Goal: Find specific page/section: Find specific page/section

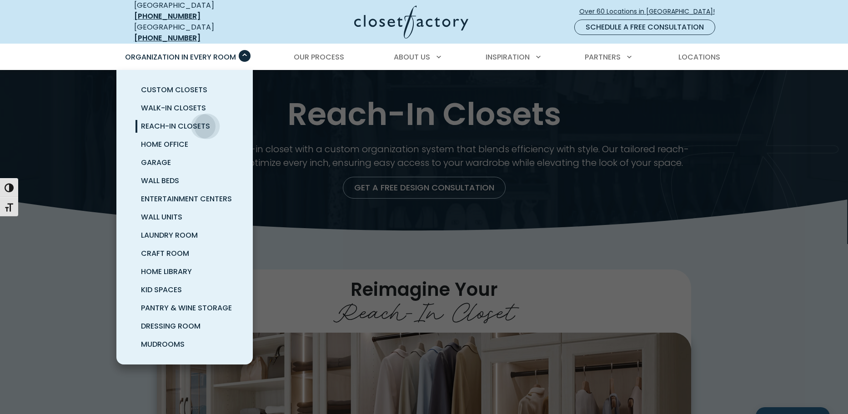
click at [207, 121] on span "Reach-In Closets" at bounding box center [175, 126] width 69 height 10
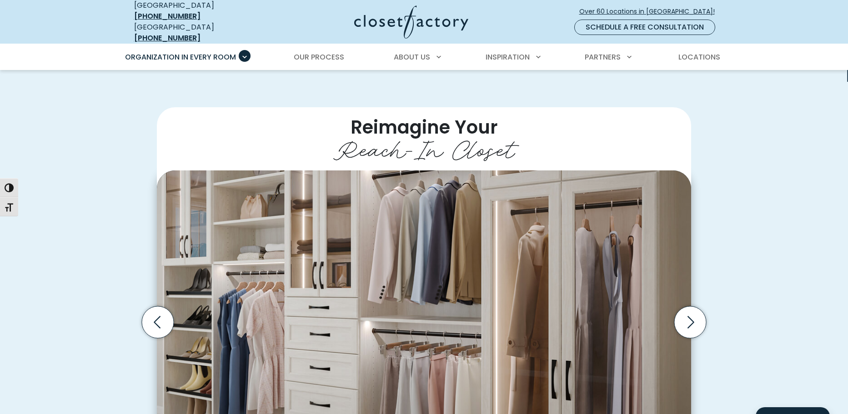
scroll to position [45, 0]
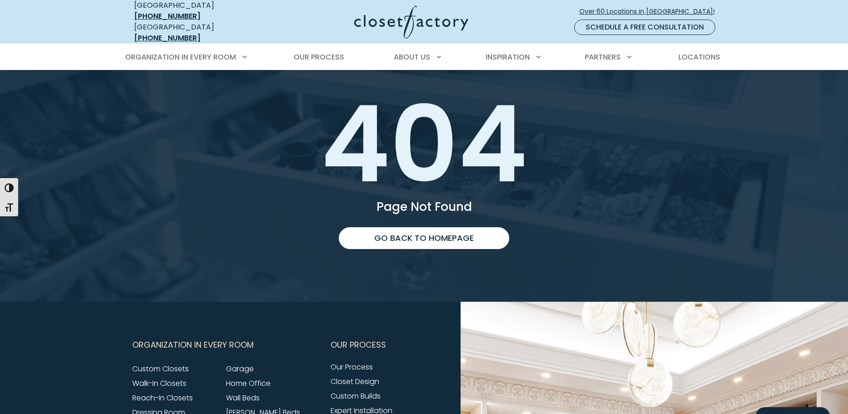
scroll to position [45, 0]
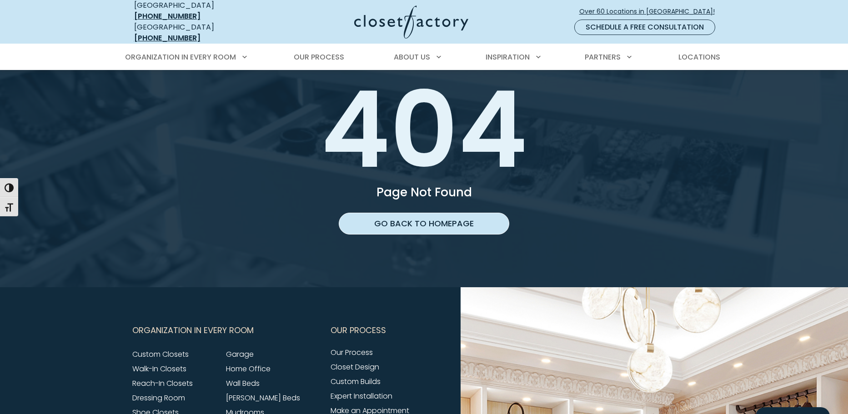
click at [398, 218] on link "Go back to homepage" at bounding box center [424, 224] width 171 height 22
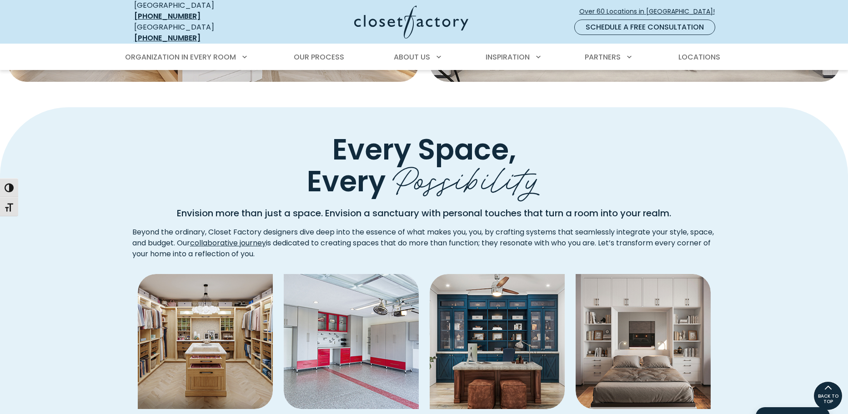
scroll to position [364, 0]
